Goal: Information Seeking & Learning: Find specific fact

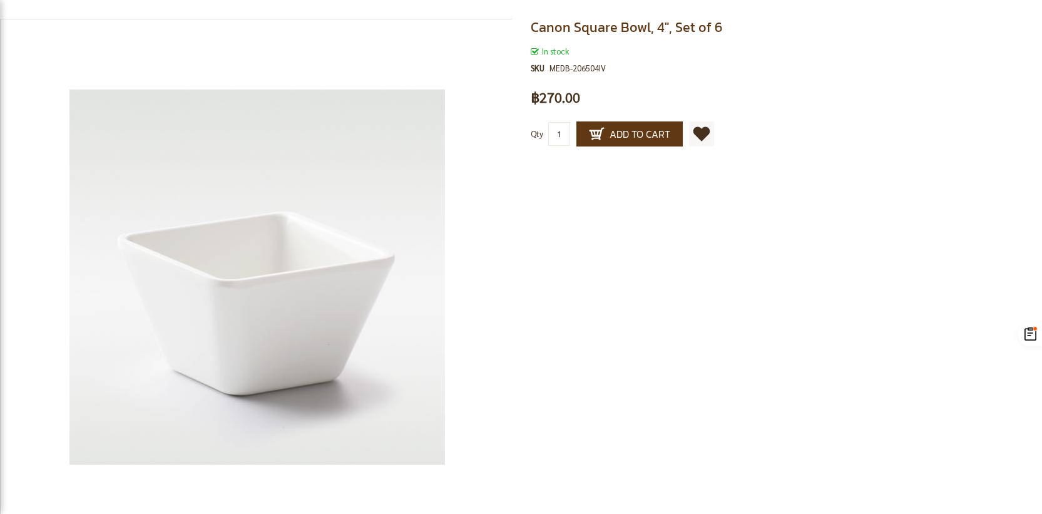
click at [562, 247] on div "Canon Square Bowl, 4", Set of 6 In stock SKU MEDB-206504IV Be the first to revi…" at bounding box center [521, 272] width 1061 height 526
click at [612, 288] on div "Canon Square Bowl, 4", Set of 6 In stock SKU MEDB-206504IV Be the first to revi…" at bounding box center [521, 272] width 1061 height 526
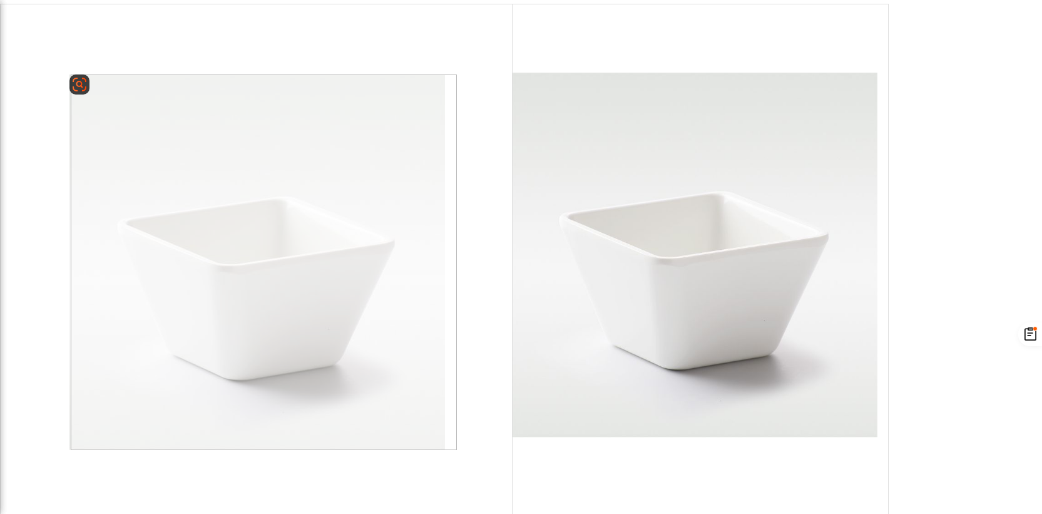
scroll to position [40, 0]
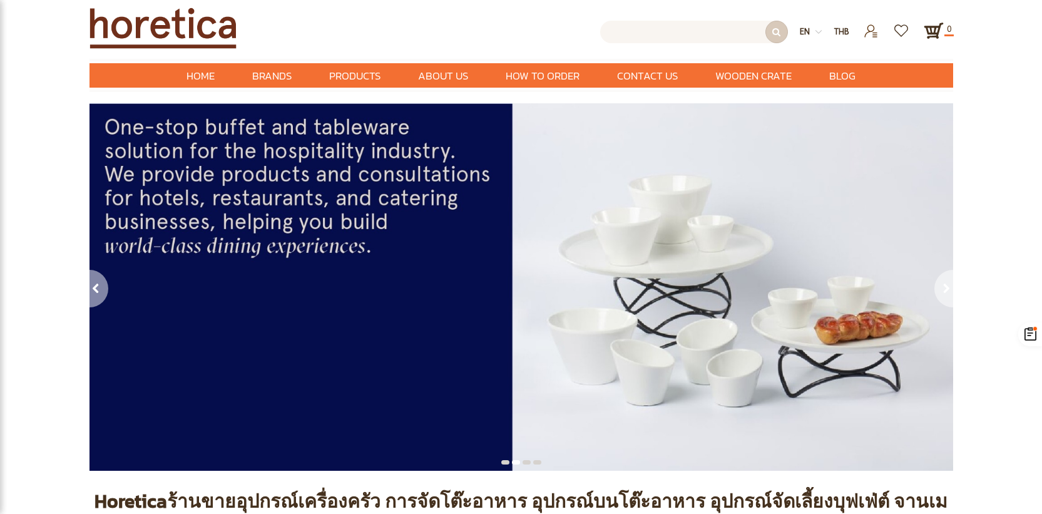
click at [636, 24] on input "text" at bounding box center [694, 32] width 188 height 23
type input "Enter keywords to search..."
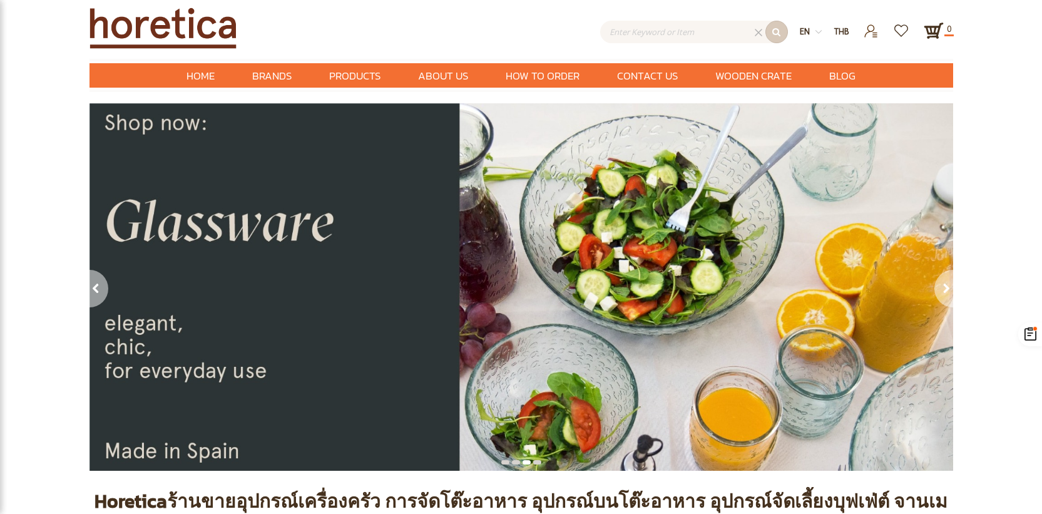
click at [683, 22] on input "text" at bounding box center [694, 32] width 188 height 23
paste input "MEDB-206505YL"
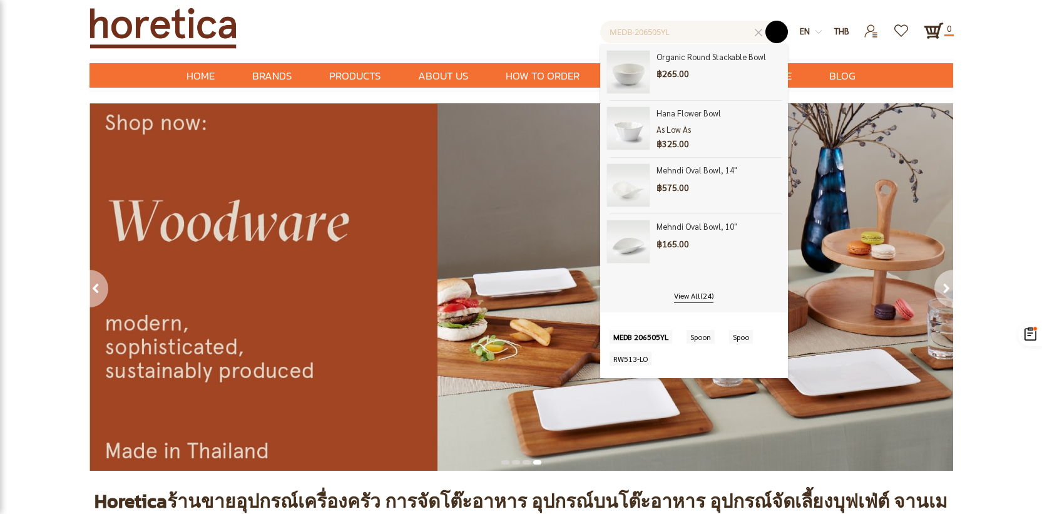
click at [771, 27] on button "submit" at bounding box center [777, 32] width 23 height 23
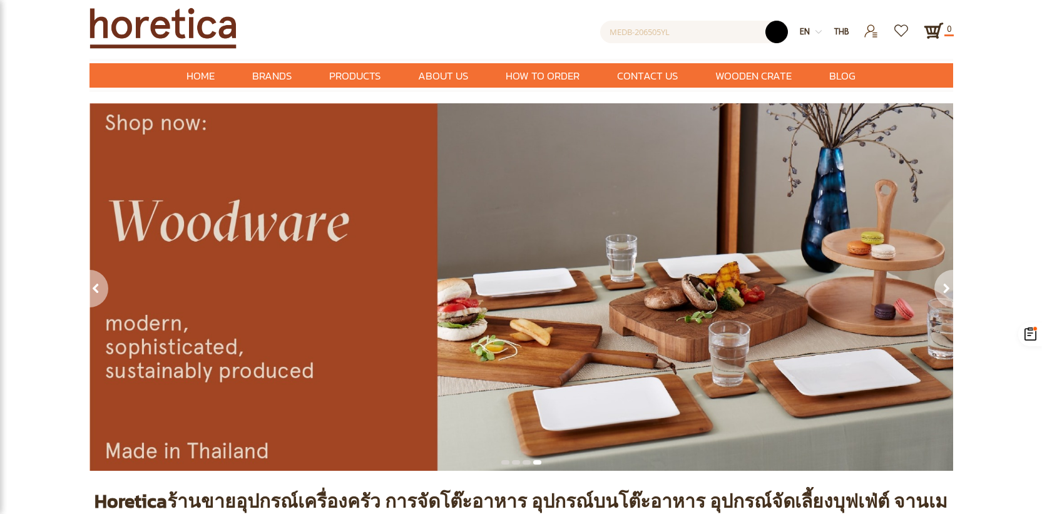
click at [779, 39] on button "submit" at bounding box center [777, 32] width 23 height 23
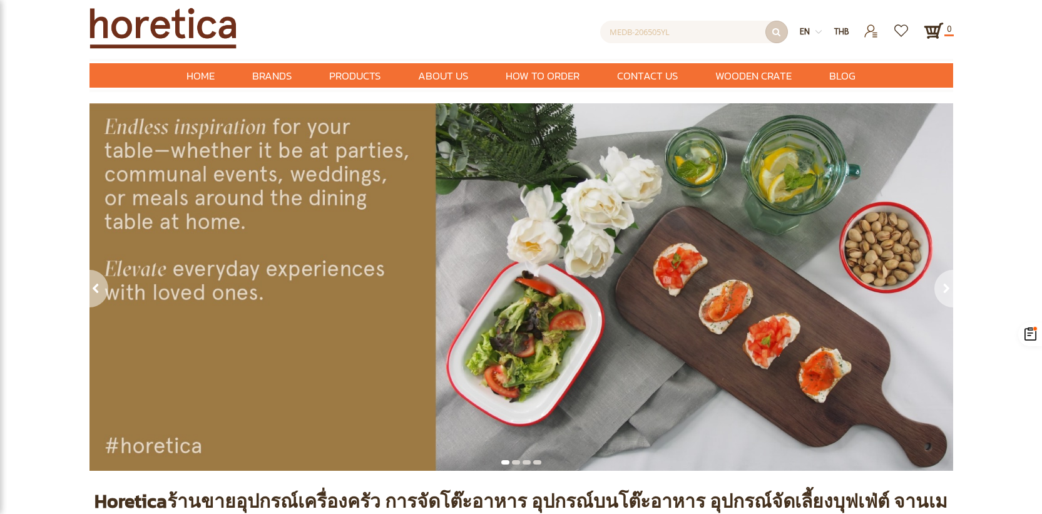
click at [694, 31] on input "MEDB-206505YL" at bounding box center [694, 32] width 188 height 23
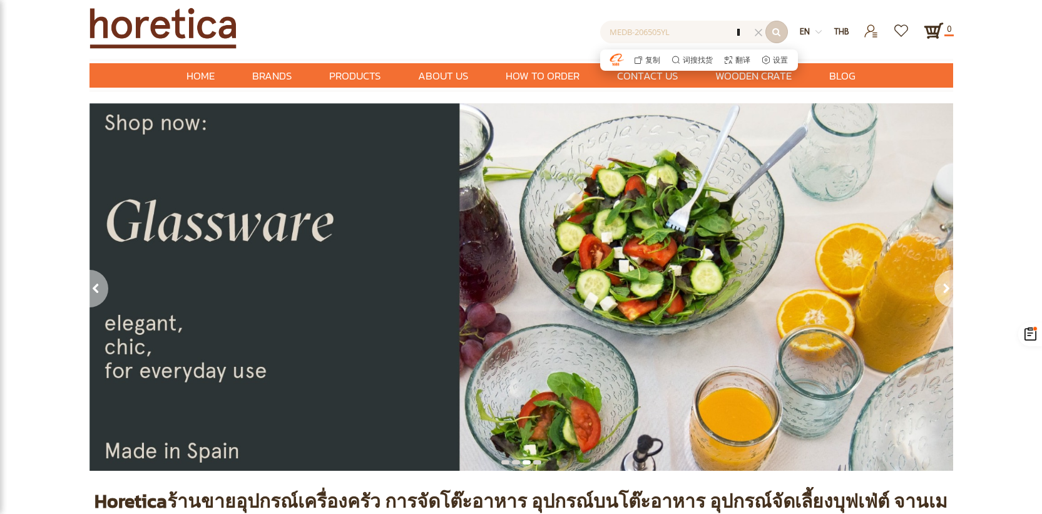
paste input "Canon Square Bowl"
type input "Canon Square Bowl"
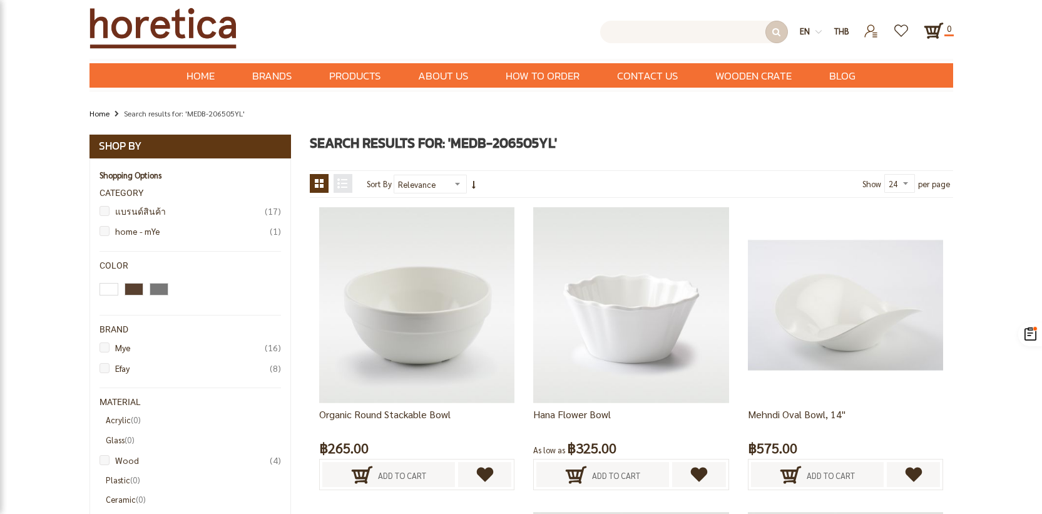
click at [712, 31] on input "text" at bounding box center [694, 32] width 188 height 23
paste input "Canon Square Bowl"
type input "Canon Square Bowl"
